Goal: Task Accomplishment & Management: Manage account settings

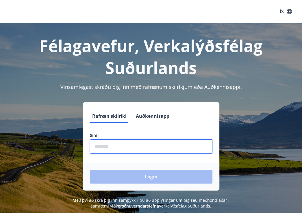
click at [125, 147] on input "phone" at bounding box center [151, 147] width 122 height 14
type input "********"
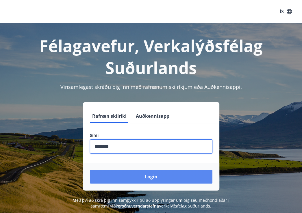
click at [140, 176] on button "Login" at bounding box center [151, 177] width 122 height 14
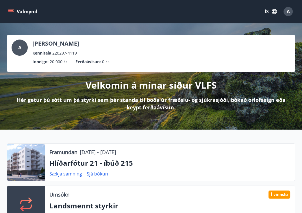
click at [122, 127] on div "A [PERSON_NAME] Kennitala 220297-4119 Inneign : 20.000 kr. Ferðaávísun : 0 kr. …" at bounding box center [151, 76] width 302 height 106
click at [9, 10] on icon "menu" at bounding box center [10, 10] width 5 height 1
drag, startPoint x: 270, startPoint y: 0, endPoint x: 155, endPoint y: 9, distance: 115.3
click at [155, 9] on div "Valmynd ÍS A" at bounding box center [151, 12] width 288 height 14
click at [276, 12] on icon "button" at bounding box center [274, 11] width 5 height 5
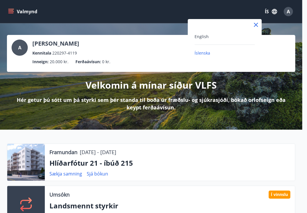
click at [205, 54] on span "Íslenska" at bounding box center [202, 52] width 16 height 5
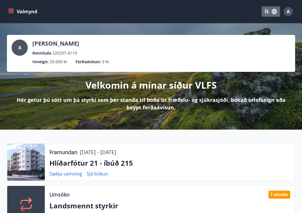
click at [271, 13] on icon "button" at bounding box center [274, 11] width 6 height 6
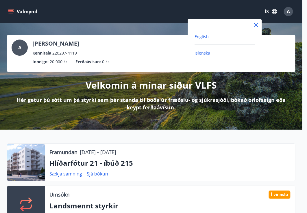
click at [207, 37] on span "English" at bounding box center [201, 36] width 14 height 5
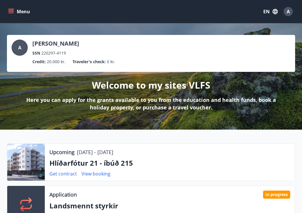
click at [14, 12] on button "Menu" at bounding box center [19, 11] width 25 height 10
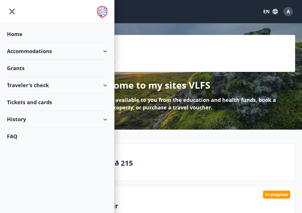
click at [176, 23] on div "Menu EN A" at bounding box center [151, 11] width 302 height 23
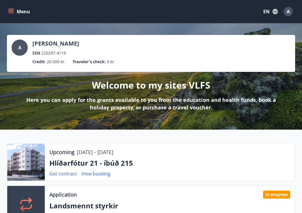
click at [15, 8] on button "Menu" at bounding box center [19, 11] width 25 height 10
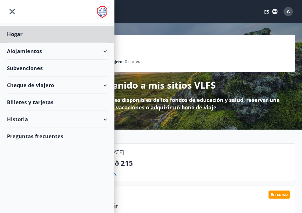
click at [47, 43] on div "Subvenciones" at bounding box center [57, 34] width 100 height 17
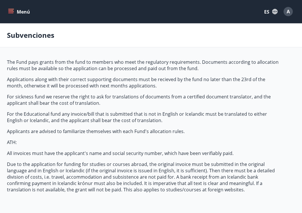
type input "***"
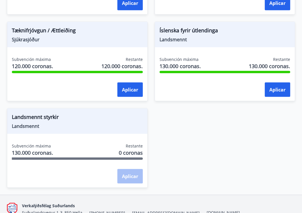
scroll to position [757, 0]
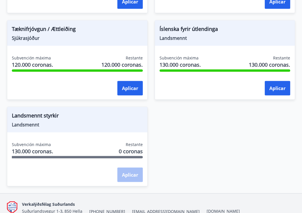
click at [128, 176] on div "Aplicar" at bounding box center [129, 175] width 25 height 14
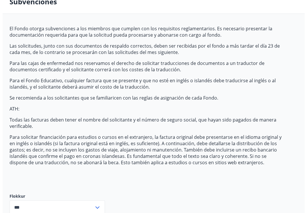
scroll to position [0, 0]
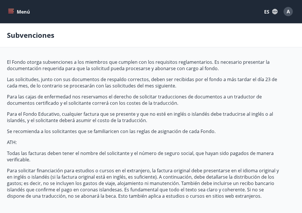
click at [25, 16] on button "Menú" at bounding box center [19, 11] width 25 height 10
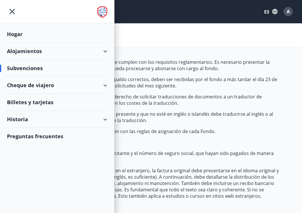
click at [287, 12] on font "A" at bounding box center [288, 11] width 3 height 6
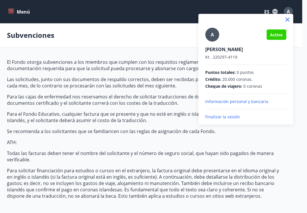
click at [212, 30] on div "A" at bounding box center [212, 35] width 14 height 14
click at [212, 42] on input "A" at bounding box center [244, 45] width 79 height 6
click at [233, 103] on font "Información personal y bancaria" at bounding box center [236, 101] width 63 height 5
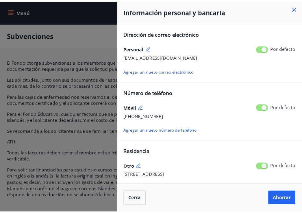
scroll to position [59, 0]
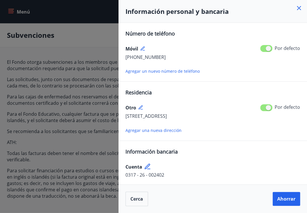
click at [297, 8] on icon at bounding box center [298, 8] width 7 height 7
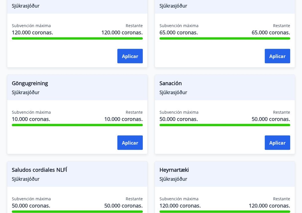
scroll to position [0, 0]
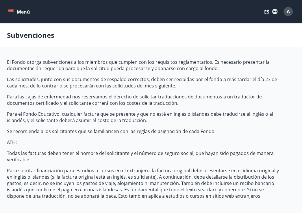
click at [14, 9] on icon "menú" at bounding box center [11, 9] width 6 height 1
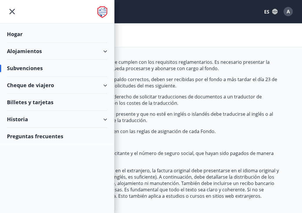
click at [98, 115] on div "Historia" at bounding box center [57, 119] width 100 height 17
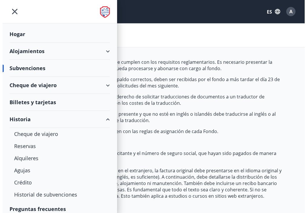
scroll to position [4, 0]
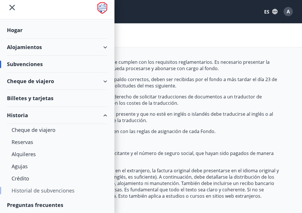
click at [42, 190] on font "Historial de subvenciones" at bounding box center [43, 190] width 63 height 7
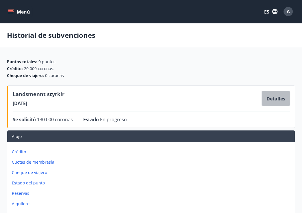
click at [275, 99] on font "Detalles" at bounding box center [275, 99] width 19 height 6
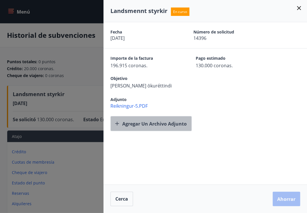
click at [143, 121] on font "Agregar un archivo adjunto" at bounding box center [154, 124] width 64 height 6
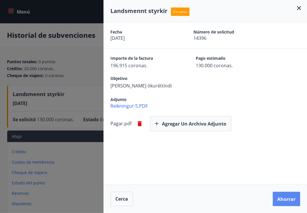
click at [281, 196] on font "Ahorrar" at bounding box center [286, 199] width 18 height 6
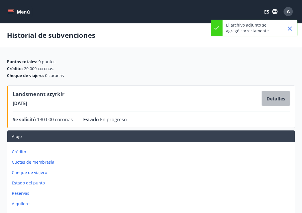
click at [277, 97] on font "Detalles" at bounding box center [275, 99] width 19 height 6
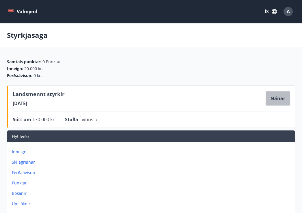
click at [275, 96] on button "Nánar" at bounding box center [277, 98] width 25 height 14
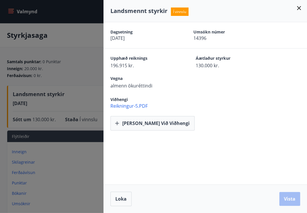
click at [297, 7] on icon at bounding box center [298, 8] width 7 height 7
